Goal: Information Seeking & Learning: Stay updated

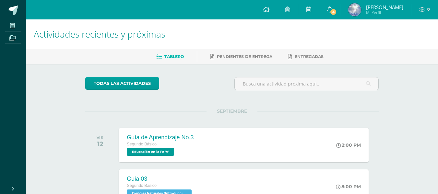
click at [332, 9] on span "4" at bounding box center [333, 11] width 7 height 7
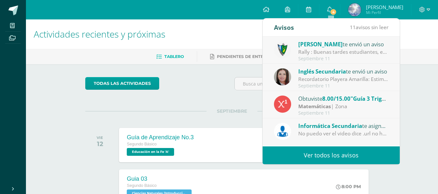
click at [354, 105] on div "Matemáticas | Zona" at bounding box center [343, 106] width 90 height 7
click at [317, 100] on div "Obtuviste 8.00/15.00 "Guía 3 Trigonometría" en Matemáticas" at bounding box center [343, 98] width 90 height 8
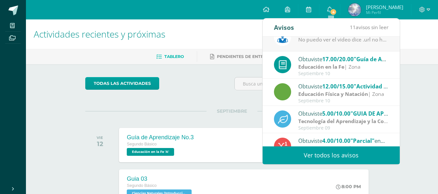
scroll to position [108, 0]
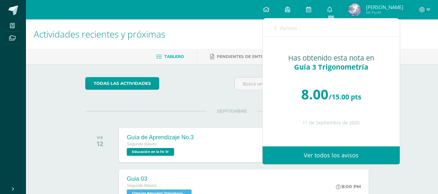
click at [289, 27] on span "Avisos" at bounding box center [289, 28] width 18 height 8
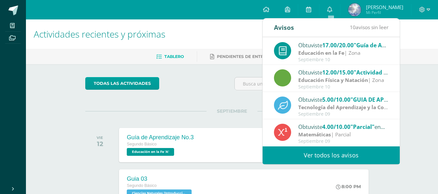
click at [318, 104] on strong "Tecnología del Aprendizaje y la Comunicación (Informática)" at bounding box center [372, 107] width 149 height 7
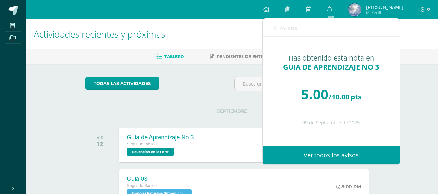
click at [283, 26] on span "Avisos" at bounding box center [289, 28] width 18 height 8
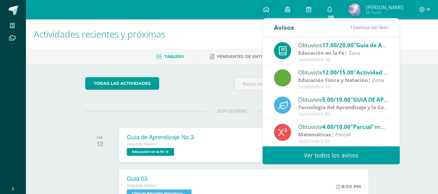
click at [330, 87] on div "Septiembre 10" at bounding box center [343, 87] width 90 height 6
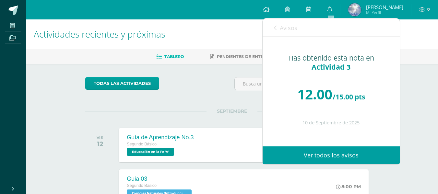
click at [293, 27] on span "Avisos" at bounding box center [289, 28] width 18 height 8
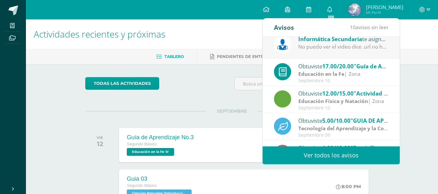
scroll to position [76, 0]
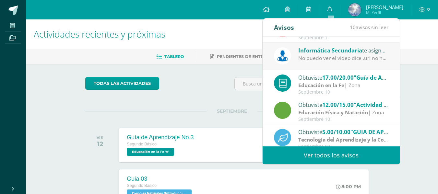
click at [338, 82] on strong "Educación en la Fe" at bounding box center [321, 85] width 46 height 7
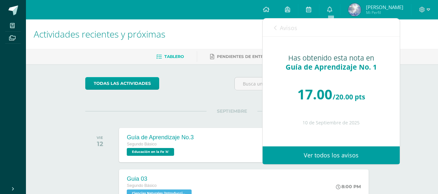
drag, startPoint x: 282, startPoint y: 27, endPoint x: 278, endPoint y: 25, distance: 4.1
click at [282, 27] on span "Avisos" at bounding box center [289, 28] width 18 height 8
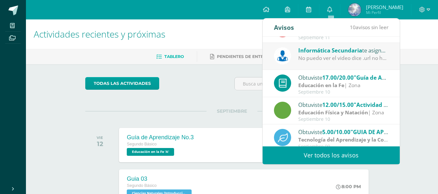
scroll to position [43, 0]
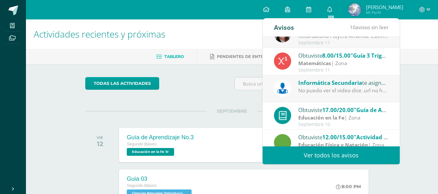
click at [354, 91] on div "No puedo ver el video dice .url no hay enlace para ver nada" at bounding box center [343, 90] width 90 height 7
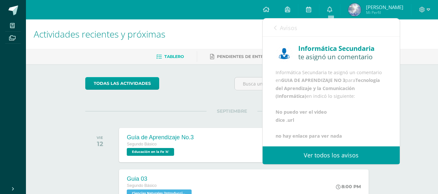
scroll to position [41, 0]
click at [289, 30] on span "Avisos" at bounding box center [289, 28] width 18 height 8
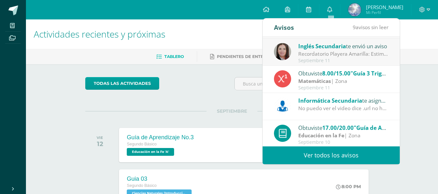
scroll to position [11, 0]
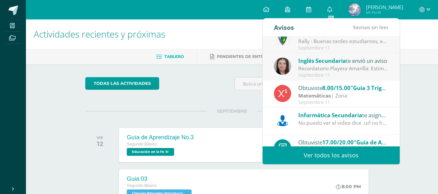
click at [355, 93] on div "Matemáticas | Zona" at bounding box center [343, 95] width 90 height 7
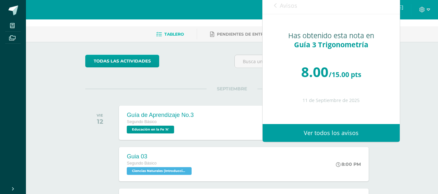
scroll to position [32, 0]
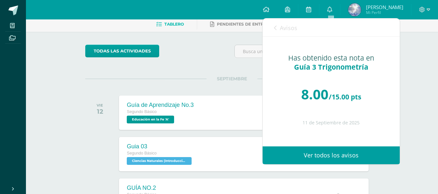
click at [282, 27] on span "Avisos" at bounding box center [289, 28] width 18 height 8
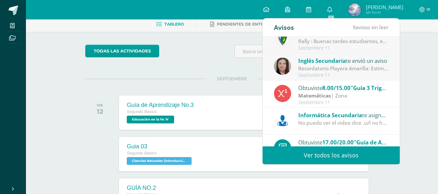
scroll to position [0, 0]
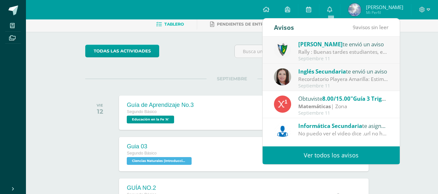
click at [358, 77] on div "Recordatorio Playera Amarilla: Estimados estudiantes: Les recuerdo que el día d…" at bounding box center [343, 79] width 90 height 7
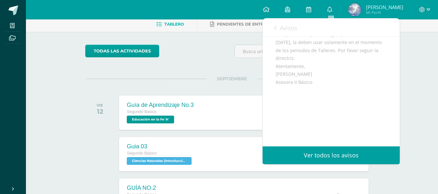
scroll to position [97, 0]
click at [293, 31] on span "Avisos" at bounding box center [289, 28] width 18 height 8
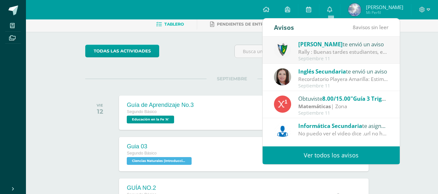
click at [339, 53] on div "Rally : Buenas tardes estudiantes, es un gusto saludarlos. Por este medio se in…" at bounding box center [343, 51] width 90 height 7
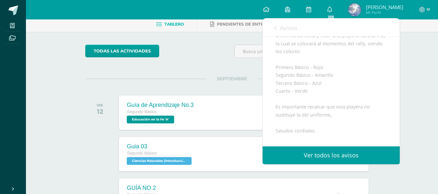
click at [292, 36] on link "Avisos" at bounding box center [285, 27] width 23 height 18
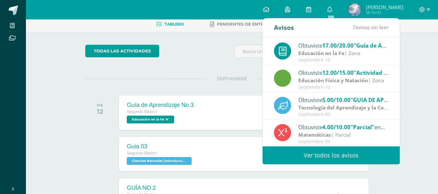
scroll to position [108, 0]
click at [344, 157] on link "Ver todos los avisos" at bounding box center [331, 156] width 137 height 18
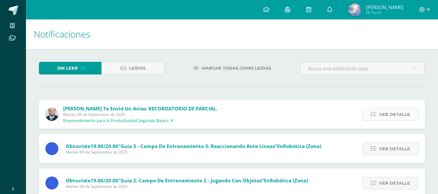
click at [401, 115] on span "Ver detalle" at bounding box center [394, 115] width 31 height 12
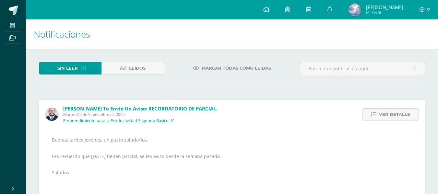
click at [401, 115] on span "Ver detalle" at bounding box center [394, 115] width 31 height 12
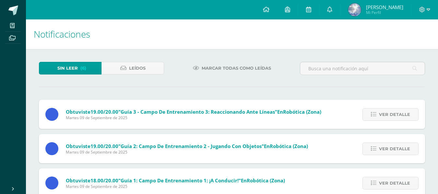
click at [401, 115] on span "Ver detalle" at bounding box center [394, 115] width 31 height 12
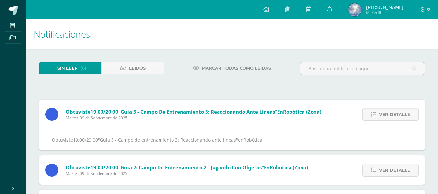
click at [401, 115] on span "Ver detalle" at bounding box center [394, 115] width 31 height 12
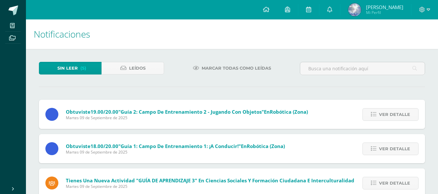
click at [401, 115] on span "Ver detalle" at bounding box center [394, 115] width 31 height 12
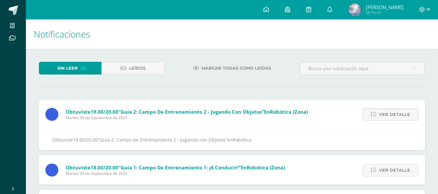
click at [401, 115] on span "Ver detalle" at bounding box center [394, 115] width 31 height 12
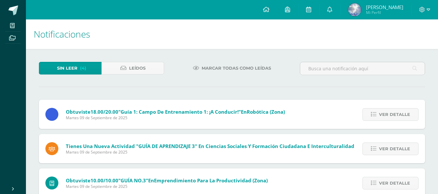
click at [401, 115] on span "Ver detalle" at bounding box center [394, 115] width 31 height 12
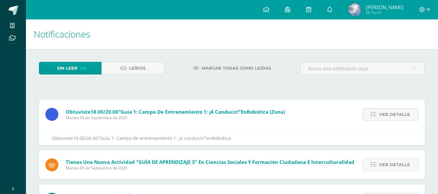
click at [401, 115] on span "Ver detalle" at bounding box center [394, 115] width 31 height 12
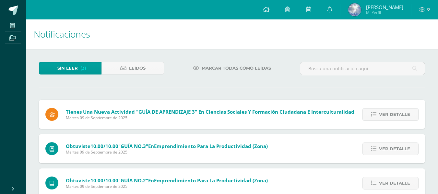
click at [401, 115] on span "Ver detalle" at bounding box center [394, 115] width 31 height 12
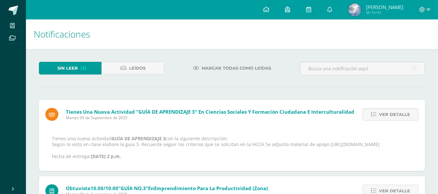
click at [401, 115] on span "Ver detalle" at bounding box center [394, 115] width 31 height 12
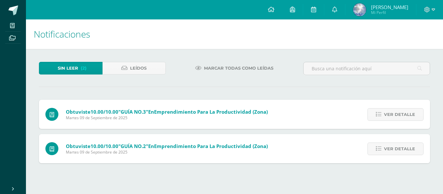
click at [401, 115] on span "Ver detalle" at bounding box center [399, 115] width 31 height 12
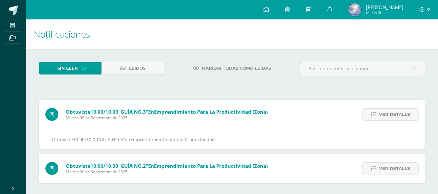
click at [401, 115] on span "Ver detalle" at bounding box center [394, 115] width 31 height 12
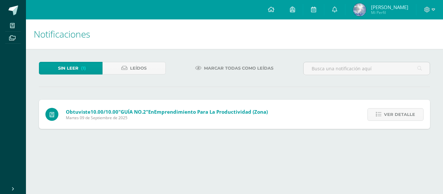
click at [401, 115] on span "Ver detalle" at bounding box center [399, 115] width 31 height 12
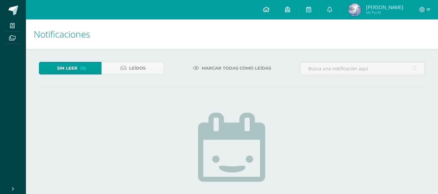
click at [264, 7] on icon at bounding box center [266, 9] width 6 height 6
